Goal: Find specific page/section: Find specific page/section

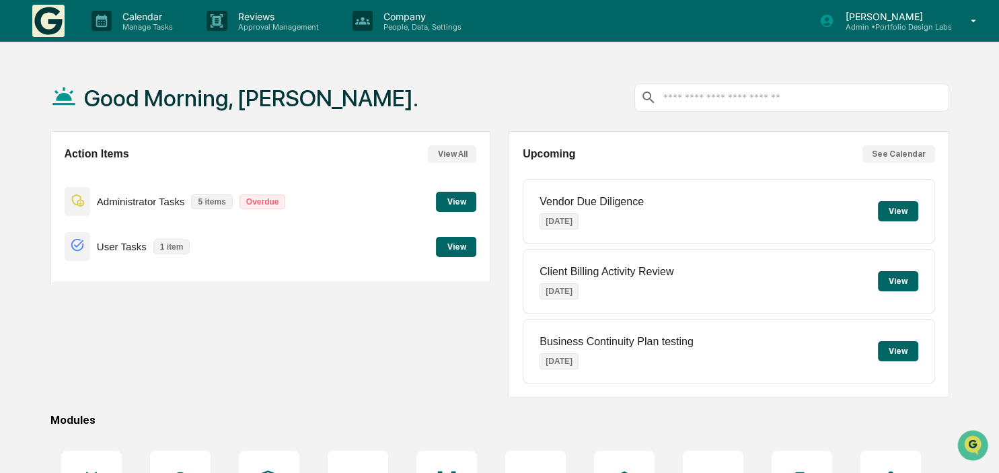
click at [449, 244] on button "View" at bounding box center [456, 247] width 40 height 20
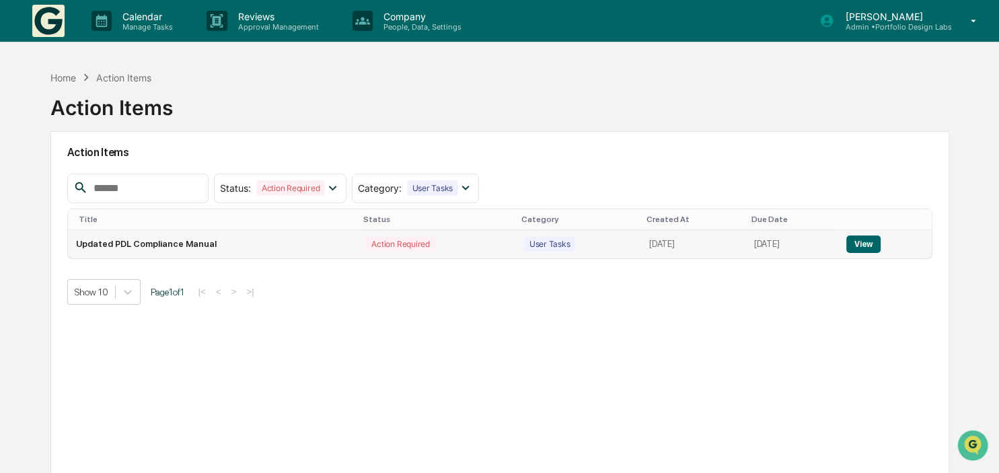
click at [876, 243] on button "View" at bounding box center [863, 243] width 34 height 17
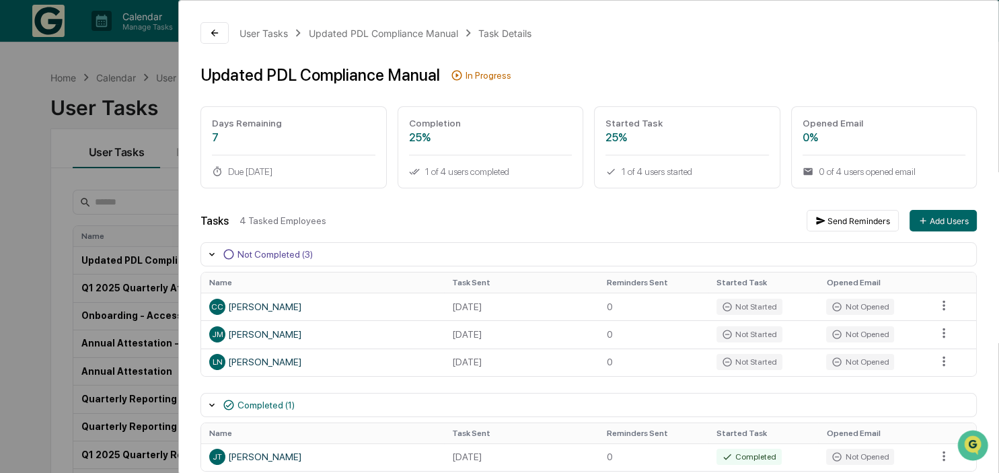
click at [28, 307] on div "User Tasks Updated PDL Compliance Manual Task Details Updated PDL Compliance Ma…" at bounding box center [499, 236] width 999 height 473
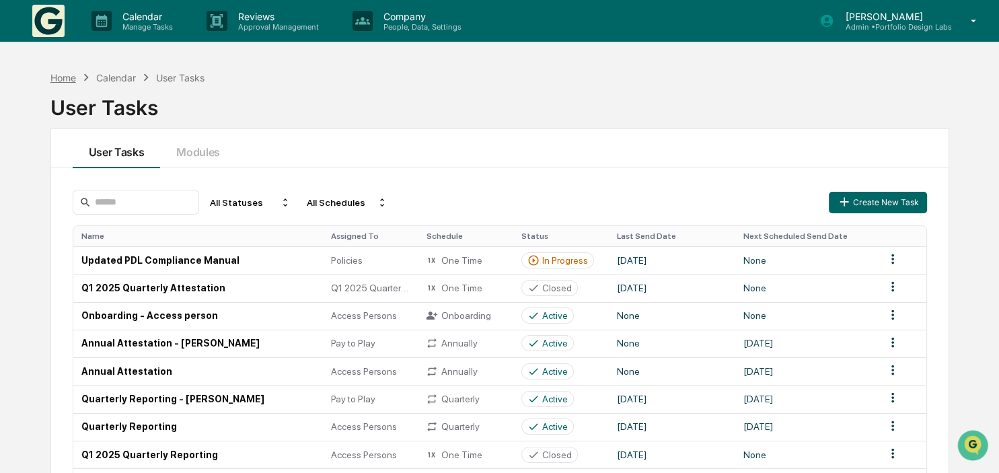
click at [56, 78] on div "Home" at bounding box center [63, 77] width 26 height 11
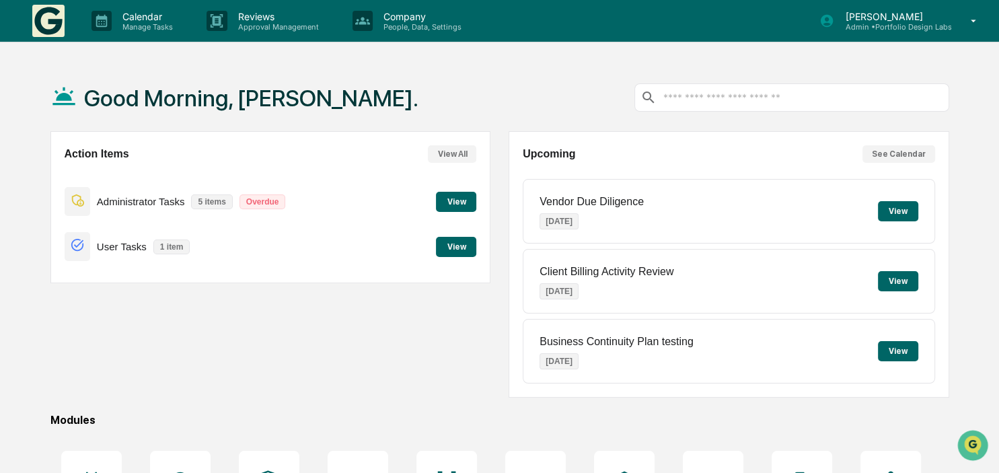
click at [287, 315] on div "Action Items View All Administrator Tasks 5 items Overdue View User Tasks 1 ite…" at bounding box center [270, 264] width 441 height 266
